Goal: Navigation & Orientation: Go to known website

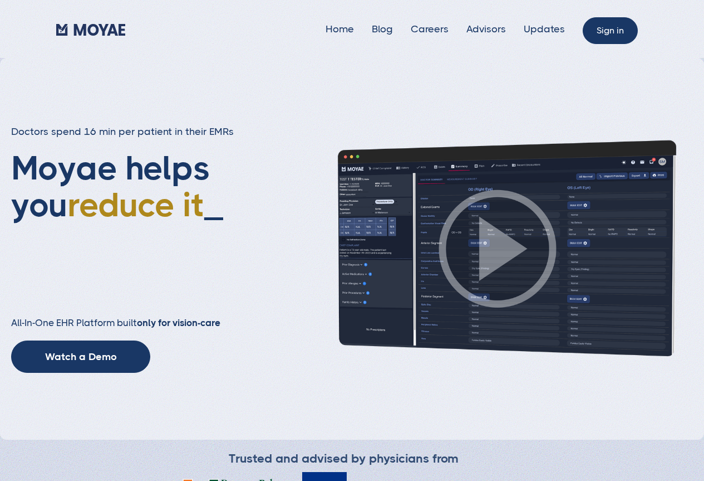
click at [612, 26] on link "Sign in" at bounding box center [610, 30] width 55 height 27
click at [610, 33] on link "Sign in" at bounding box center [610, 30] width 55 height 27
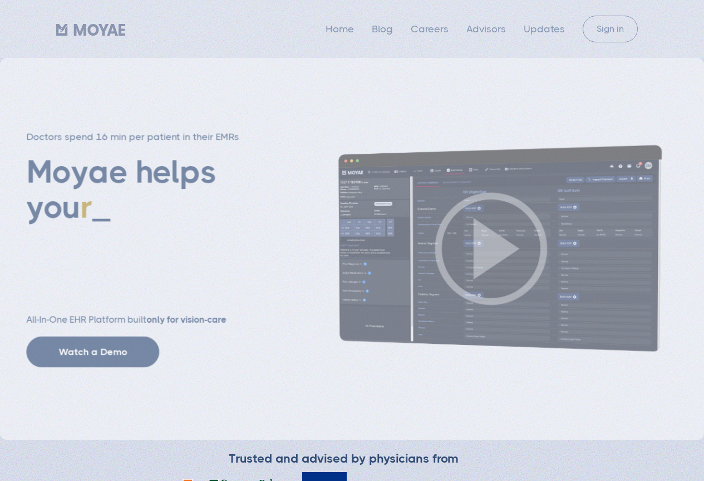
click at [621, 41] on link "Sign in" at bounding box center [610, 29] width 55 height 27
